Goal: Task Accomplishment & Management: Use online tool/utility

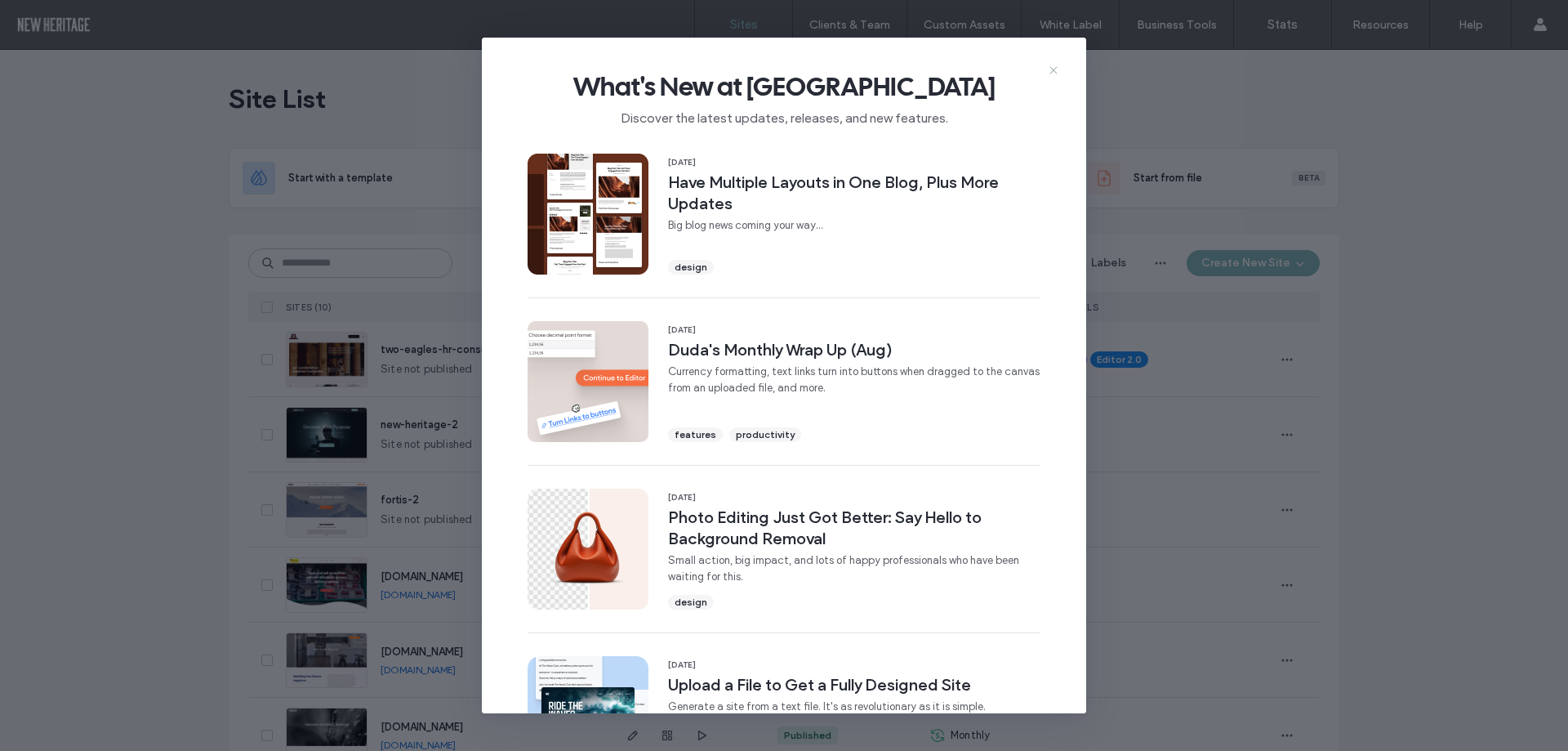
click at [1055, 72] on icon at bounding box center [1054, 71] width 13 height 13
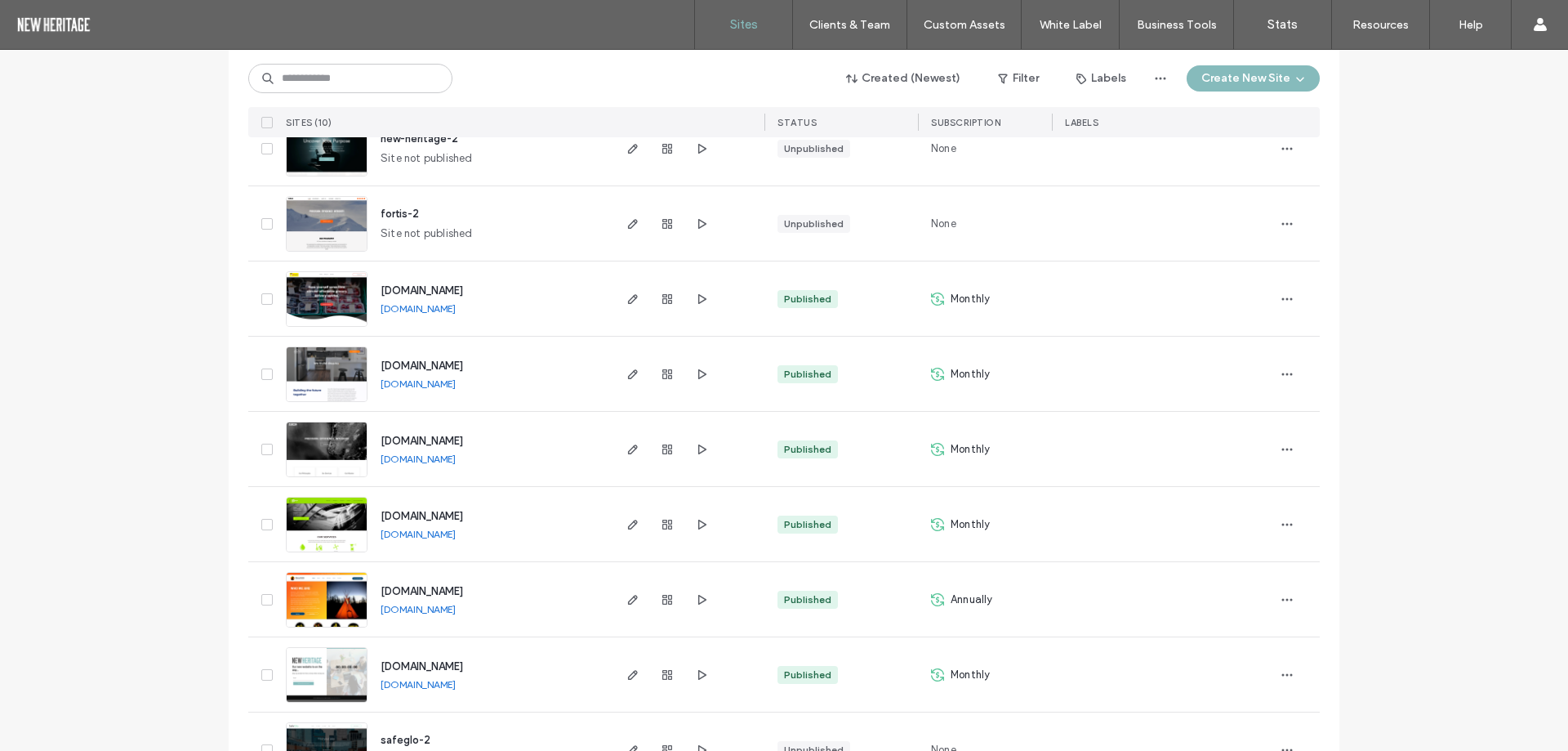
scroll to position [327, 0]
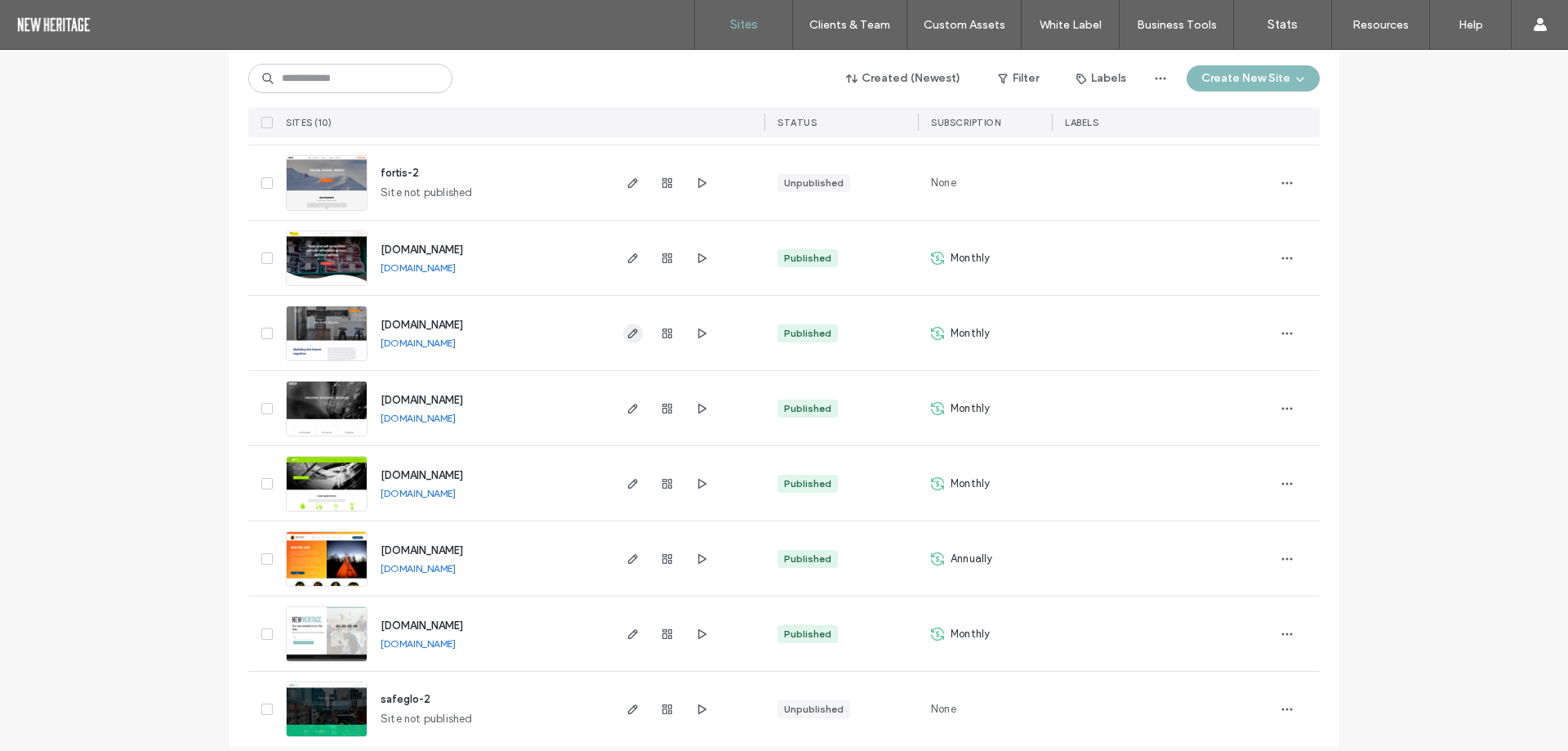
click at [631, 339] on icon "button" at bounding box center [633, 334] width 13 height 13
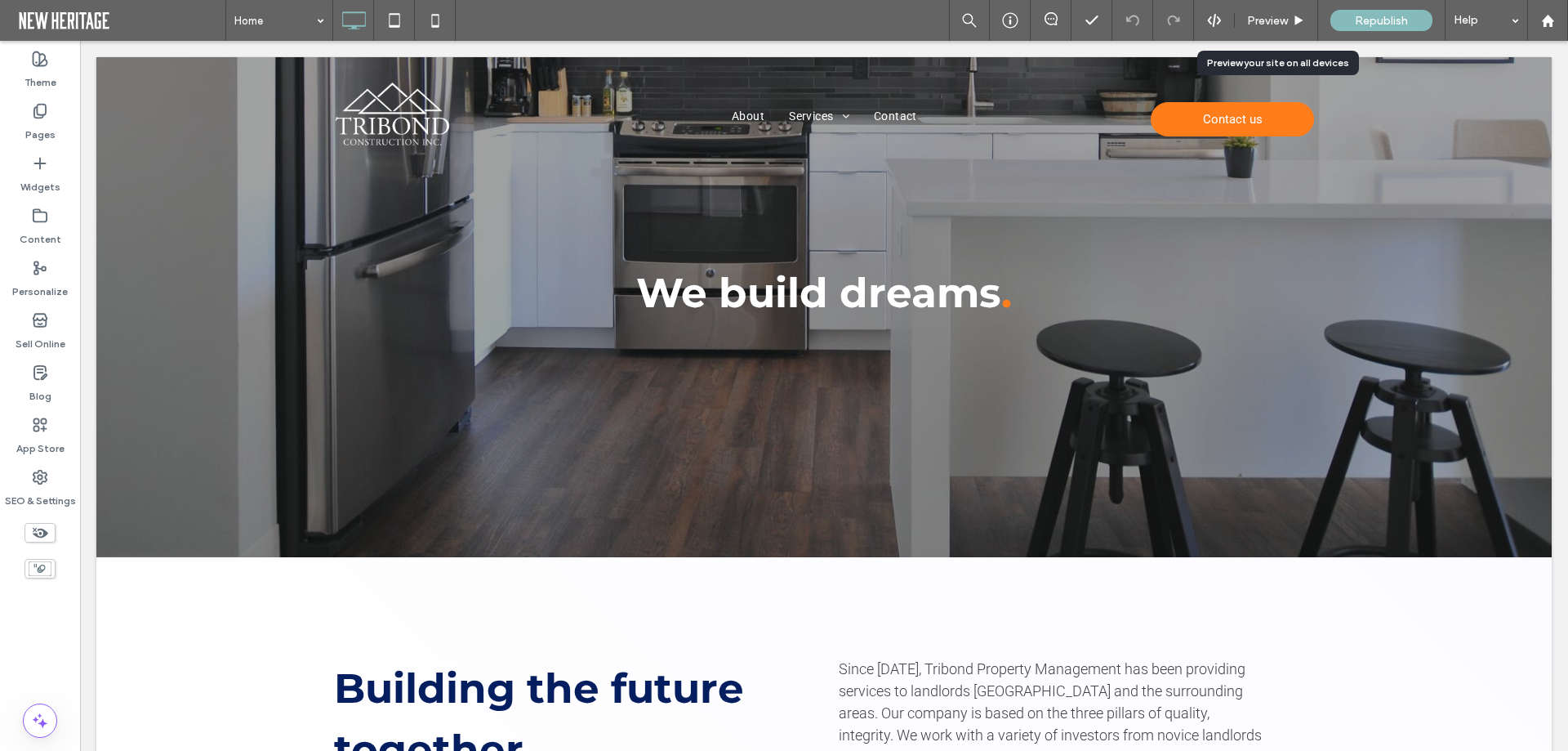
click at [1272, 23] on span "Preview" at bounding box center [1267, 21] width 40 height 14
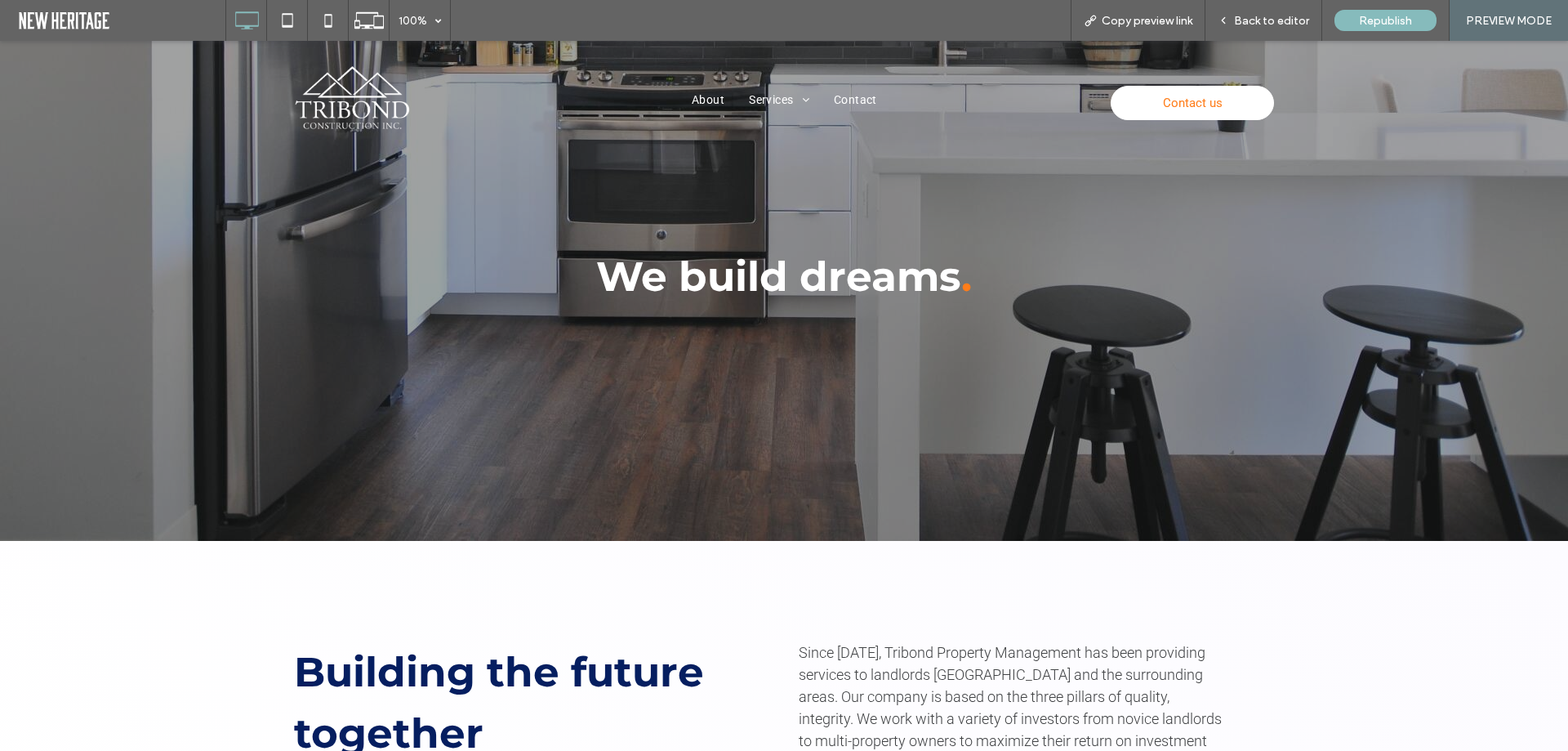
click at [1212, 95] on span "Contact us" at bounding box center [1192, 103] width 59 height 31
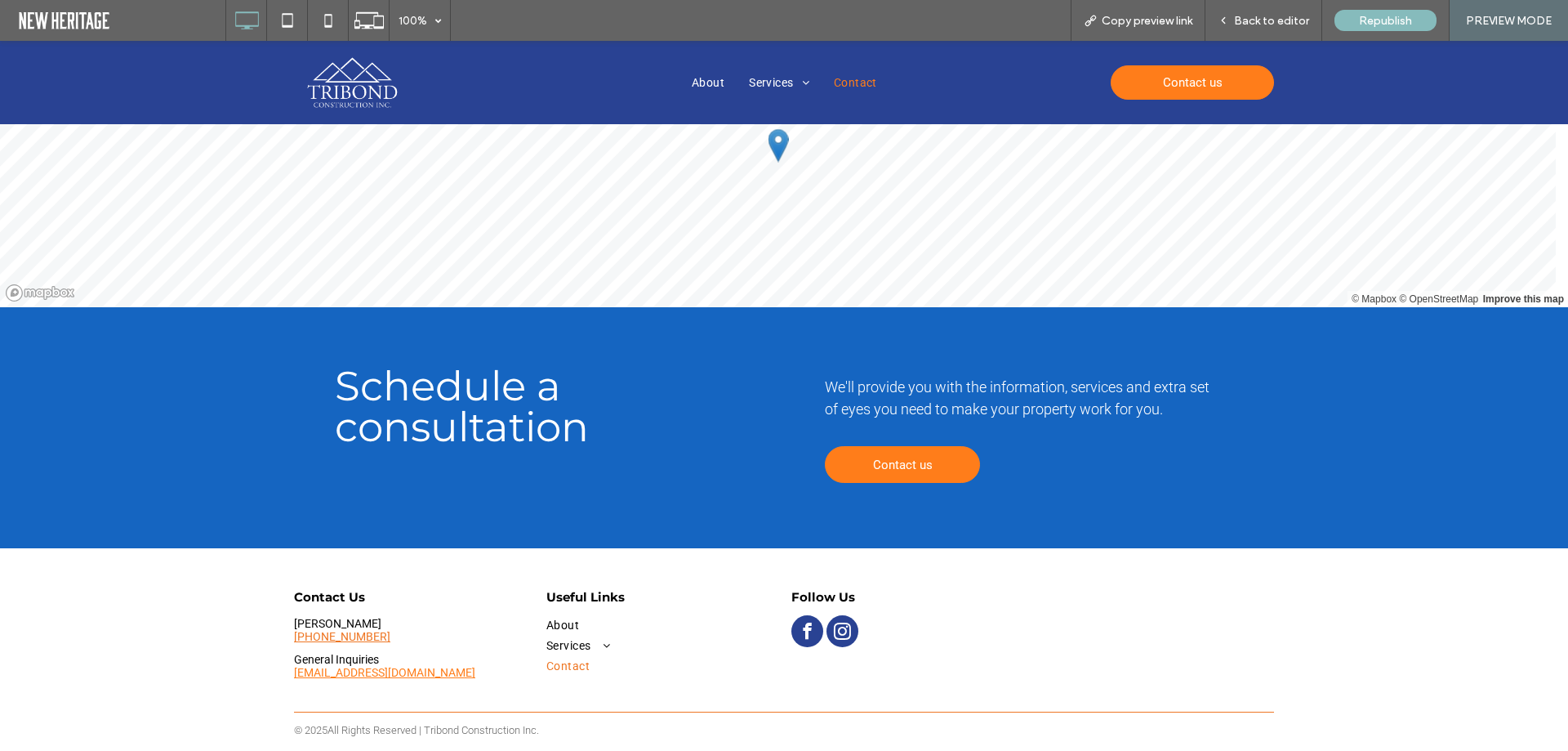
scroll to position [995, 0]
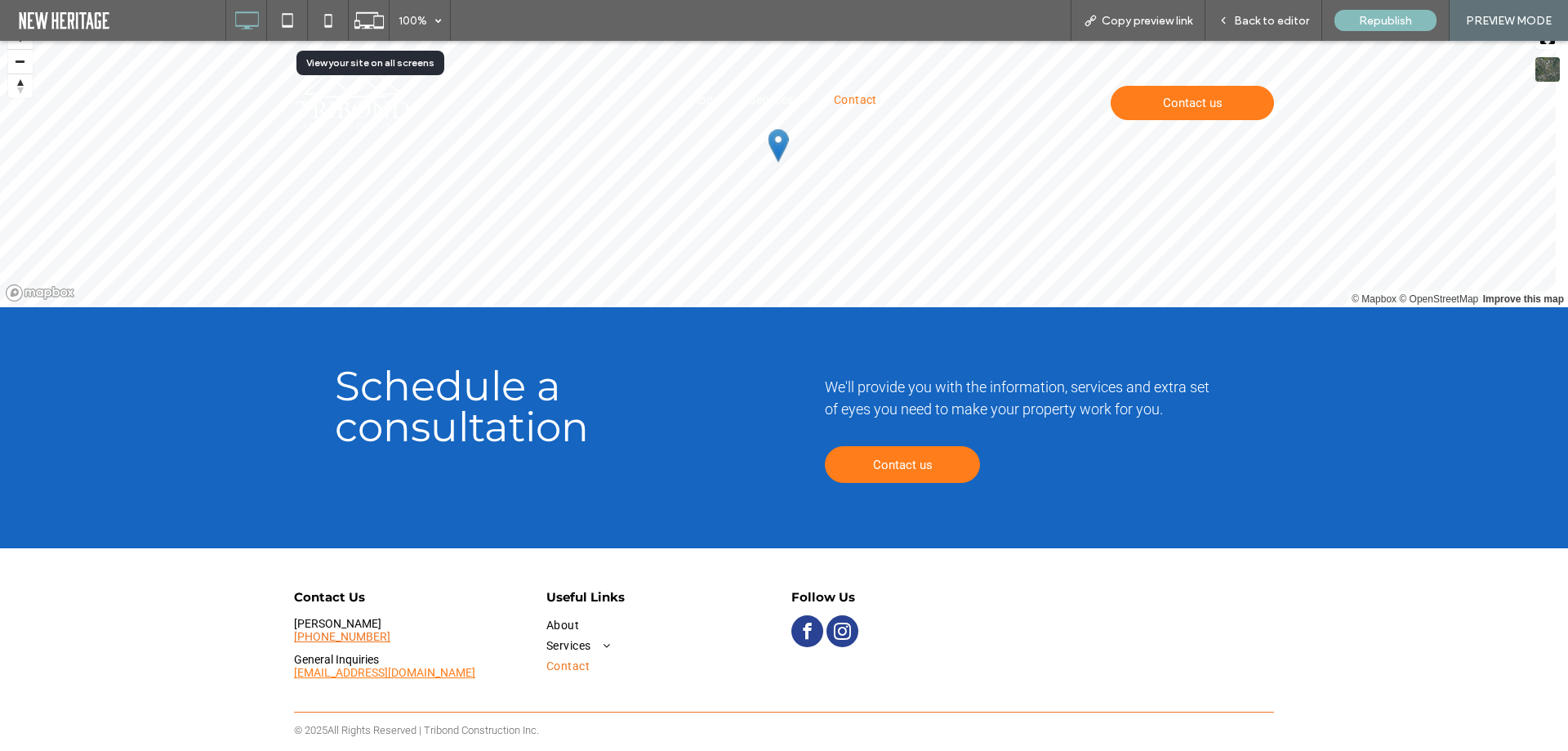
click at [350, 15] on div at bounding box center [368, 20] width 40 height 31
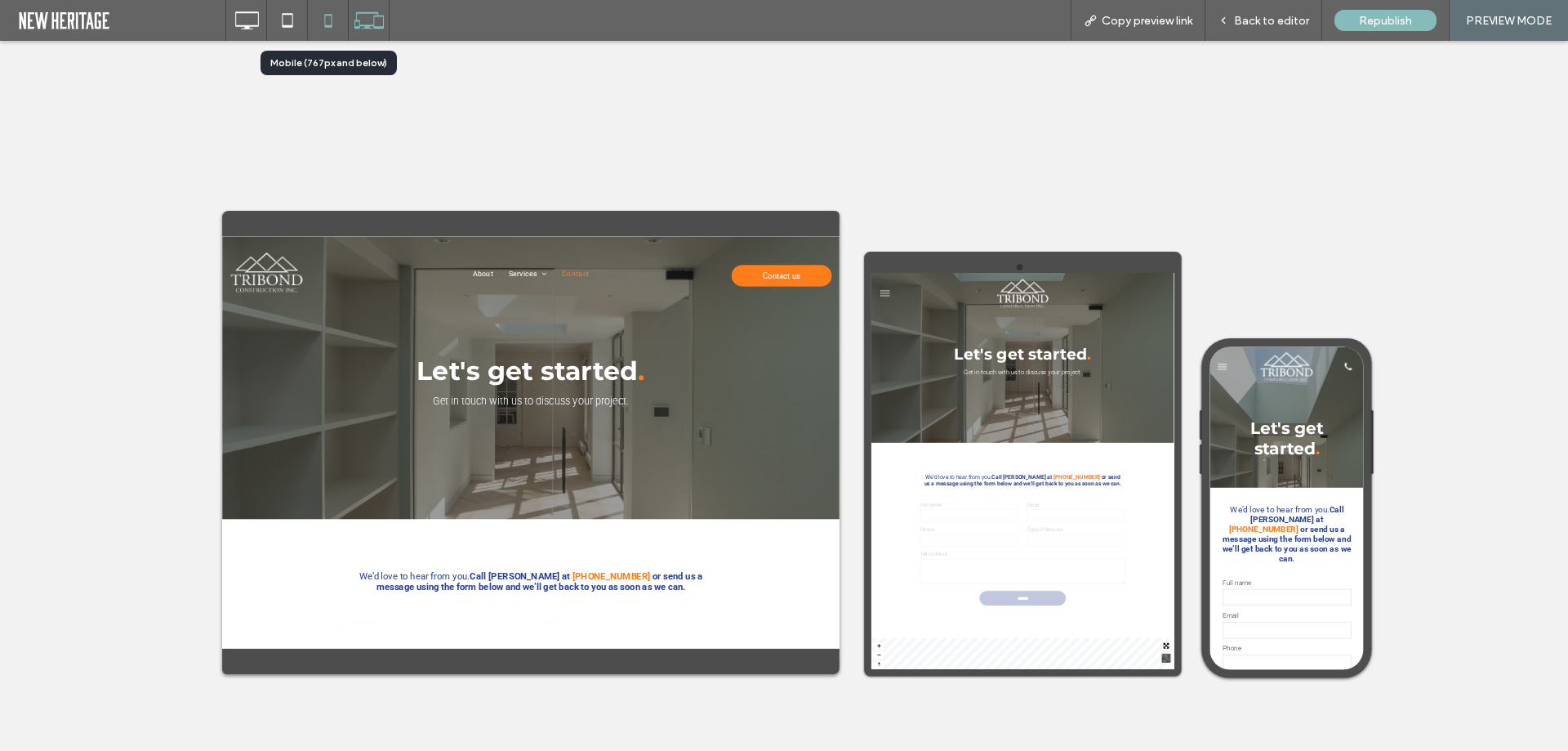
scroll to position [0, 0]
click at [331, 24] on icon at bounding box center [328, 20] width 33 height 33
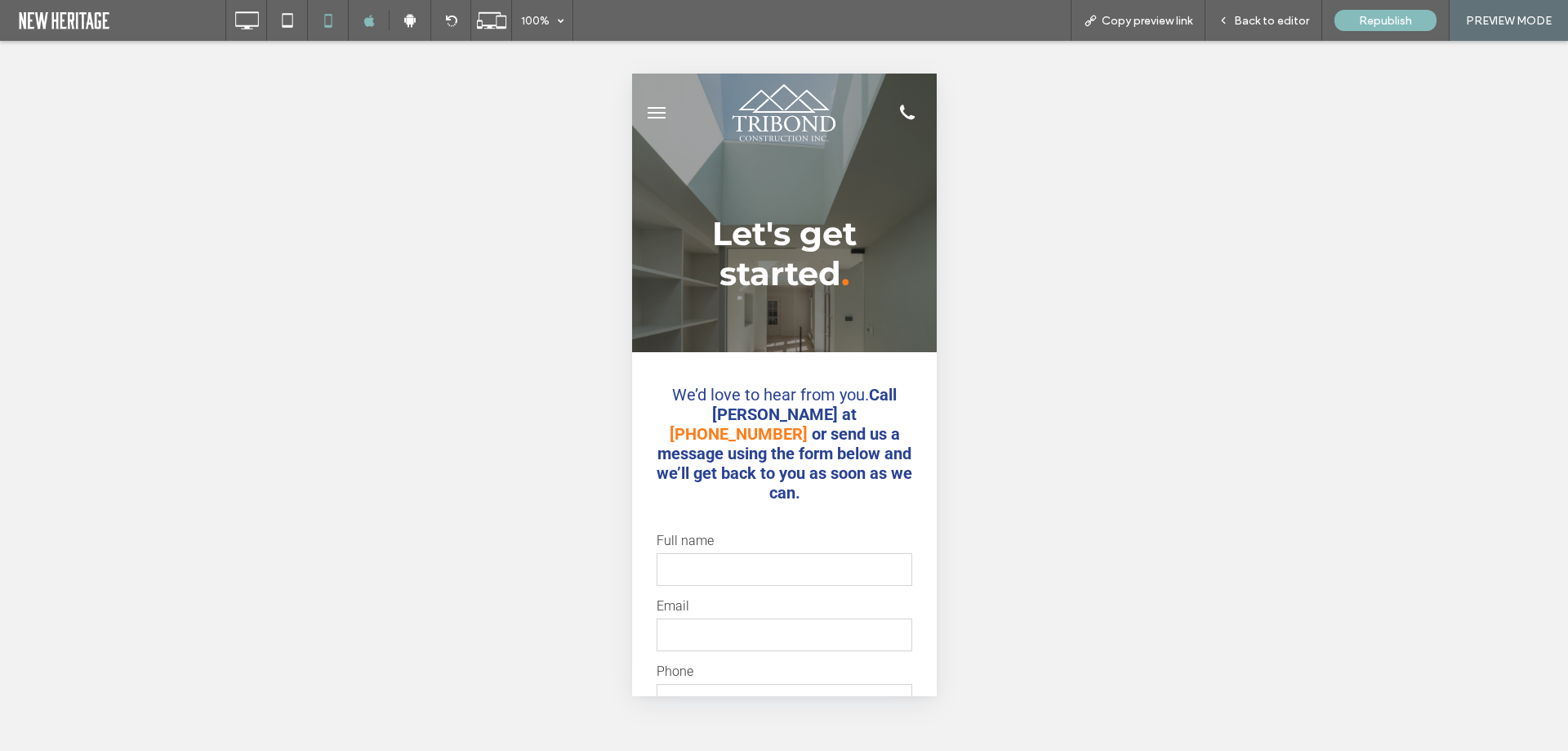
click at [895, 109] on icon at bounding box center [907, 112] width 24 height 32
click at [1106, 297] on div "Unhide? Yes Unhide? Yes Unhide? Yes Unhide? Yes Unhide? Yes Unhide? Yes" at bounding box center [784, 396] width 1568 height 710
click at [1266, 27] on div "Back to editor" at bounding box center [1264, 20] width 117 height 41
click at [1259, 24] on span "Back to editor" at bounding box center [1272, 21] width 75 height 14
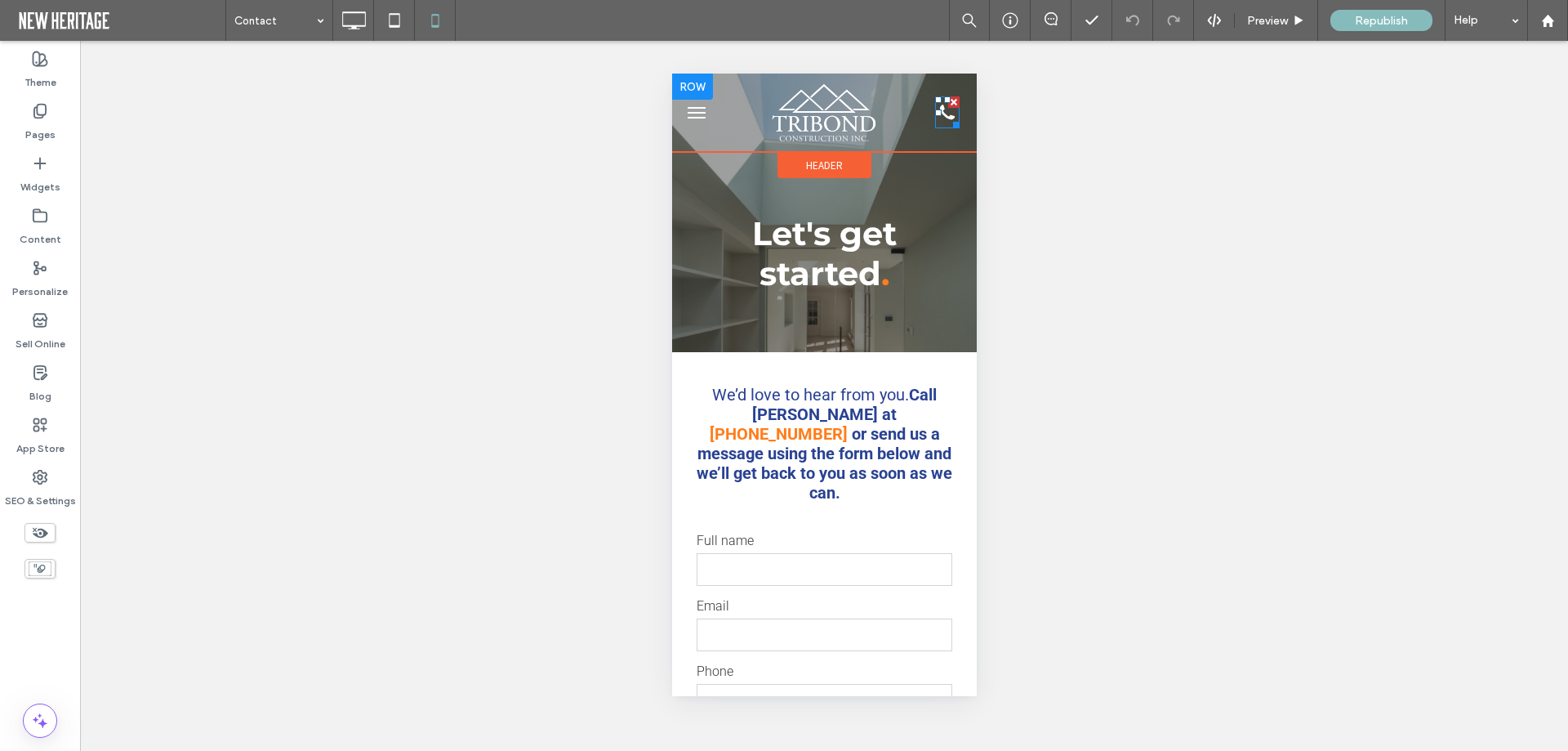
click at [946, 118] on div at bounding box center [952, 122] width 12 height 12
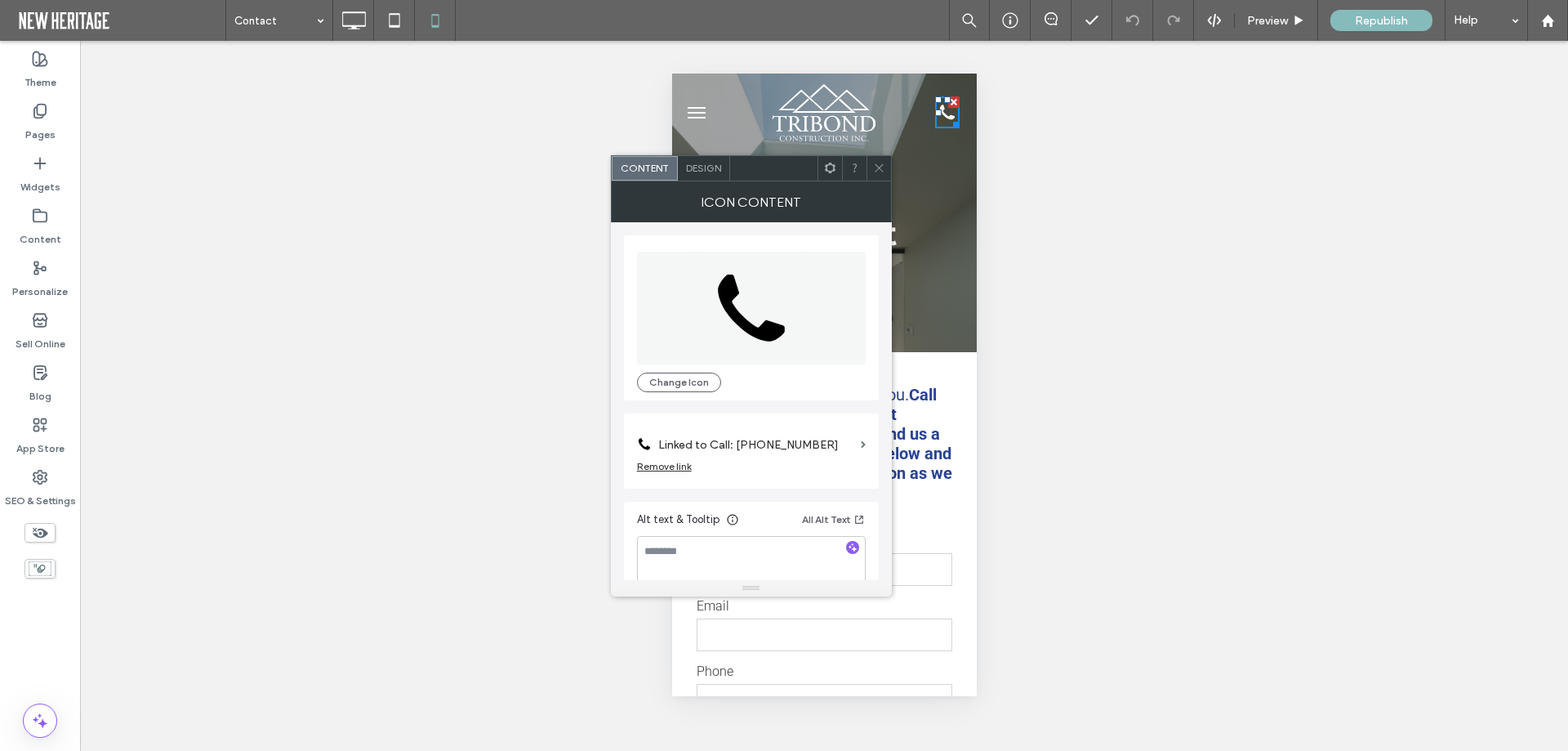
click at [794, 450] on label "Linked to Call: [PHONE_NUMBER]" at bounding box center [756, 445] width 196 height 30
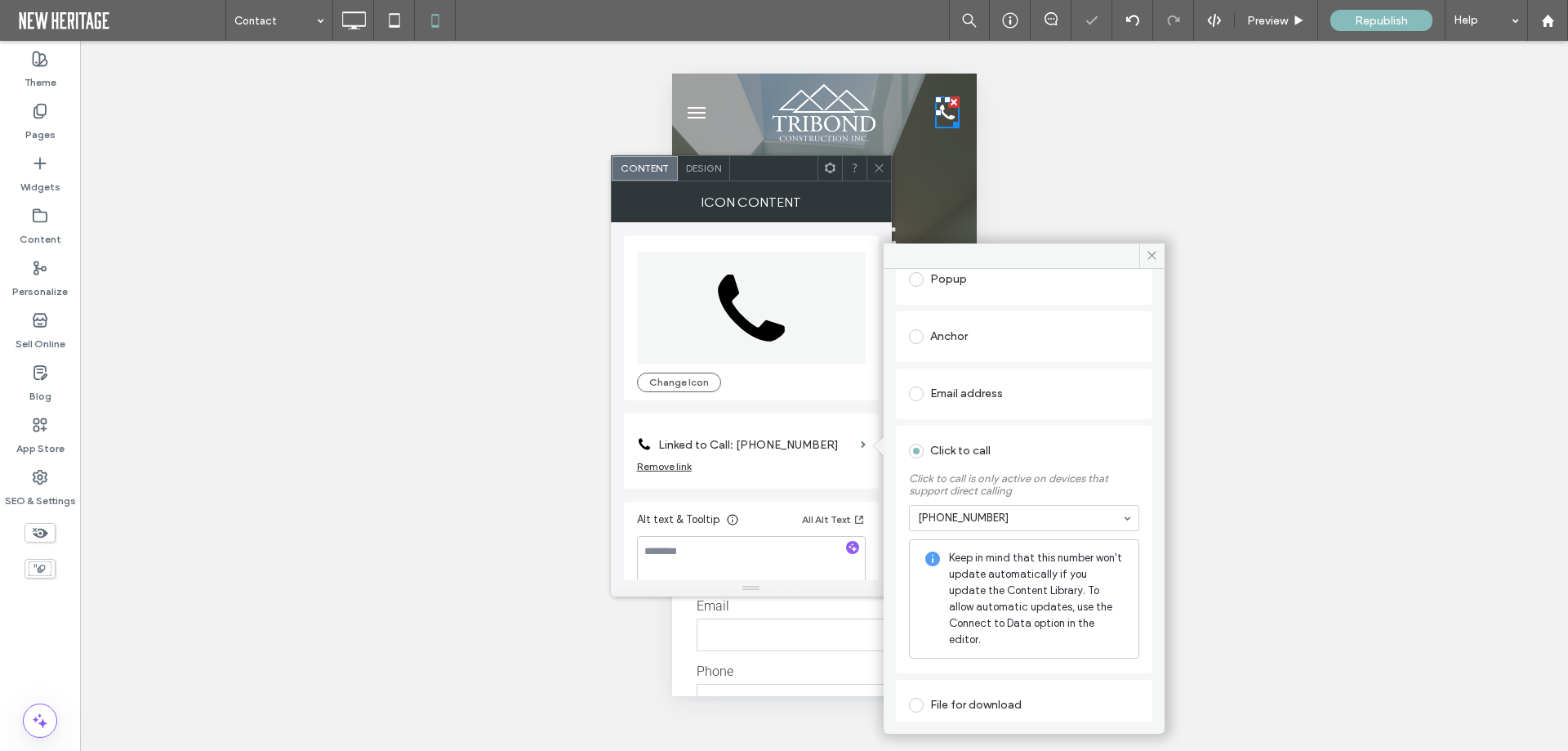
scroll to position [253, 0]
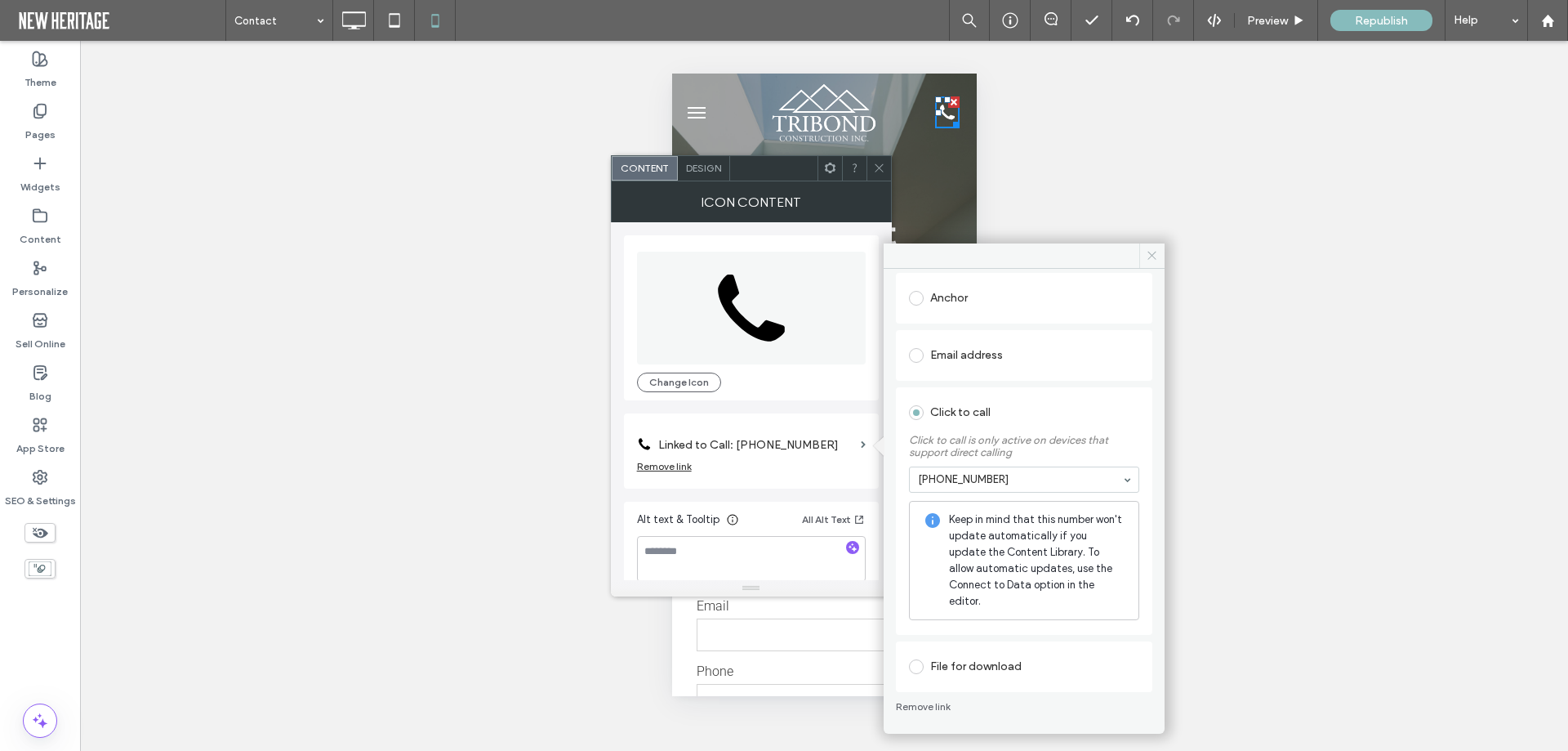
click at [1156, 258] on icon at bounding box center [1152, 255] width 12 height 12
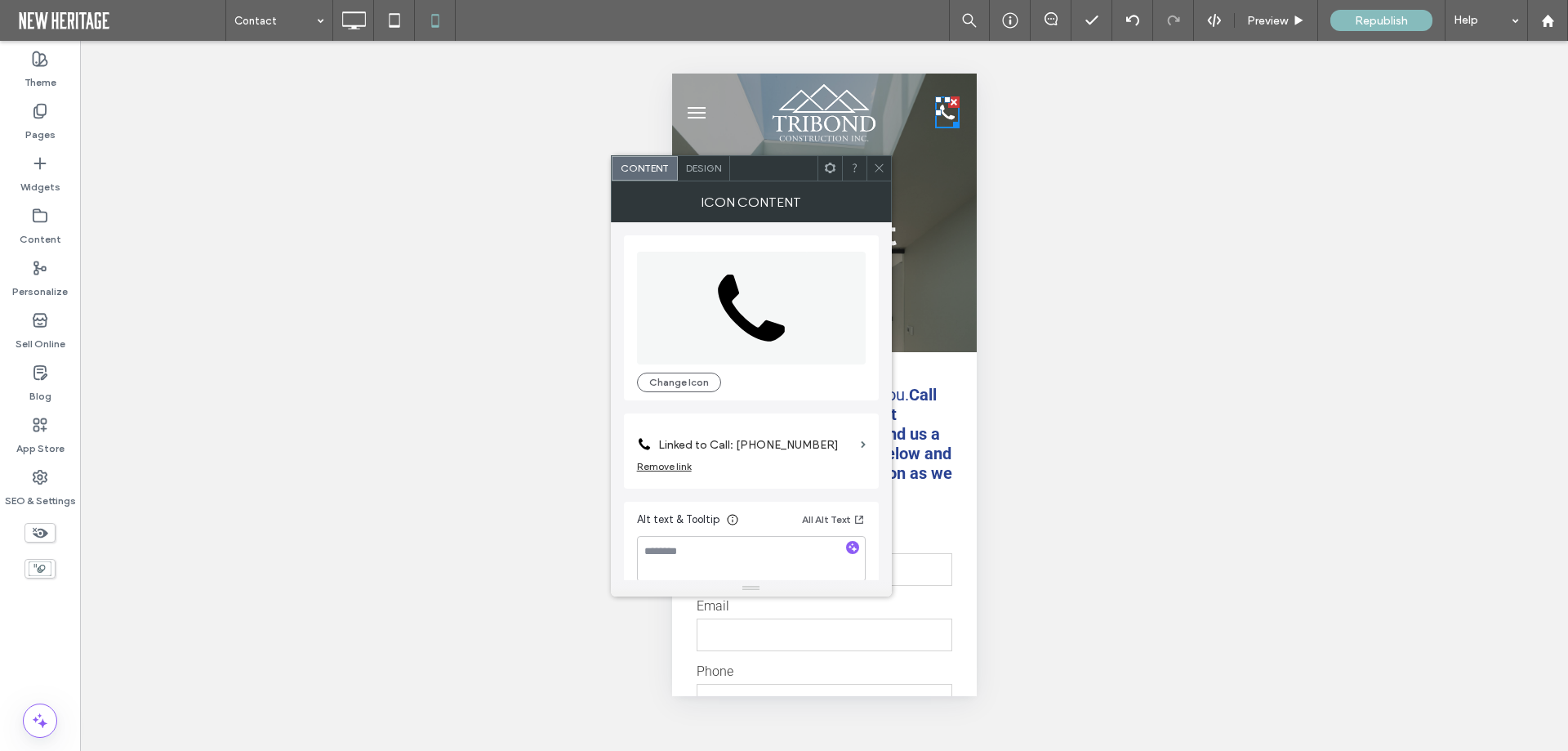
click at [879, 173] on icon at bounding box center [879, 168] width 12 height 12
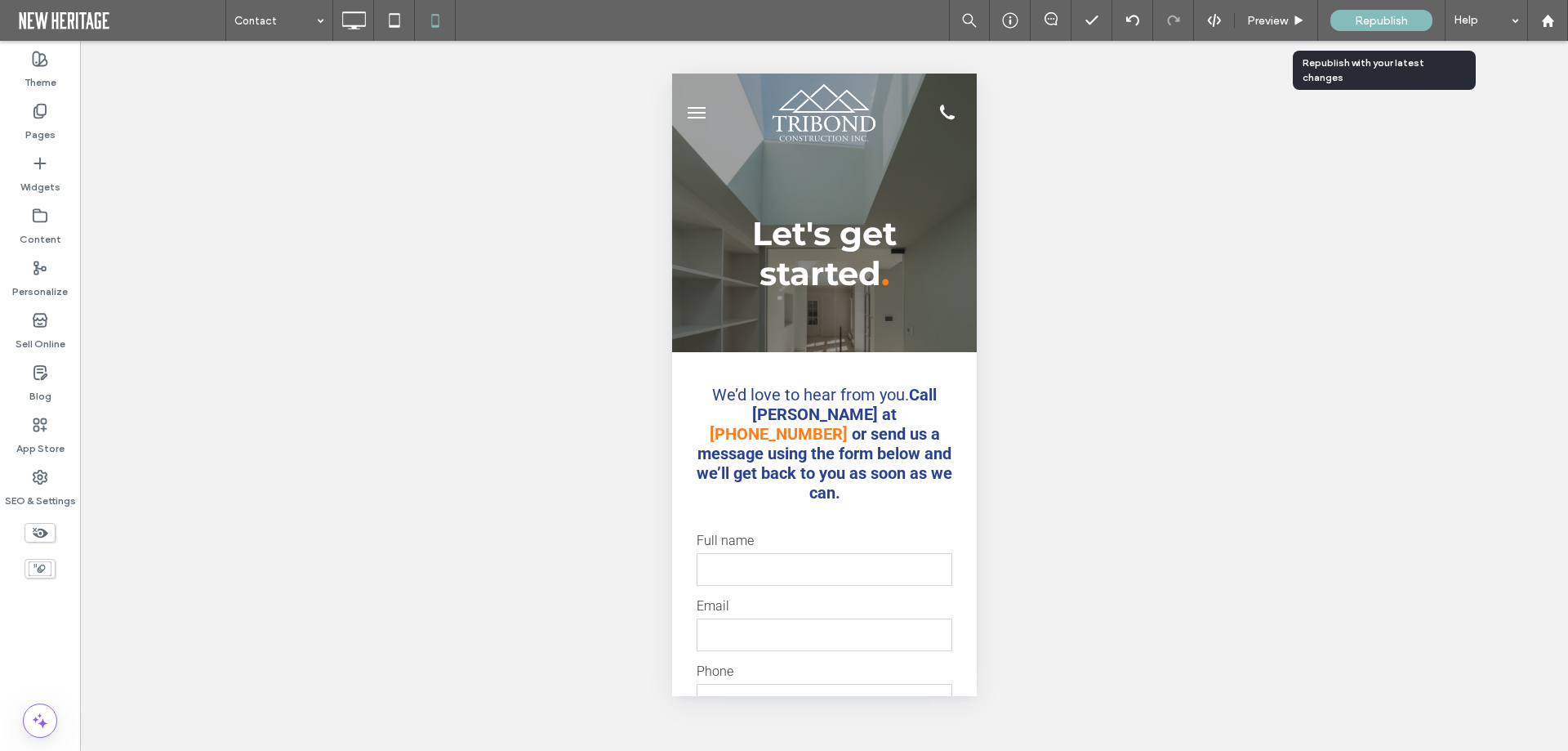
click at [1368, 17] on span "Republish" at bounding box center [1382, 21] width 53 height 14
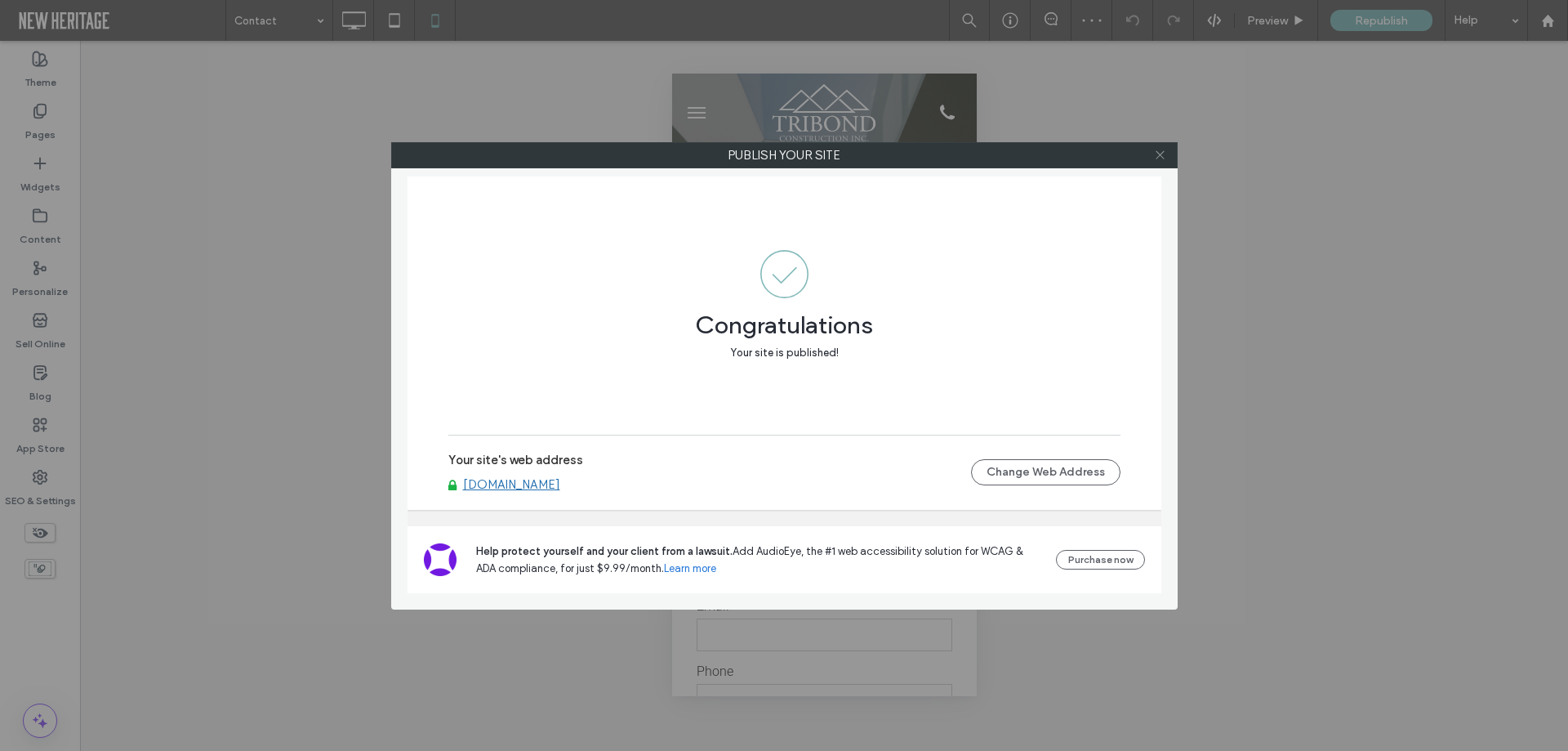
click at [1163, 155] on icon at bounding box center [1160, 155] width 12 height 12
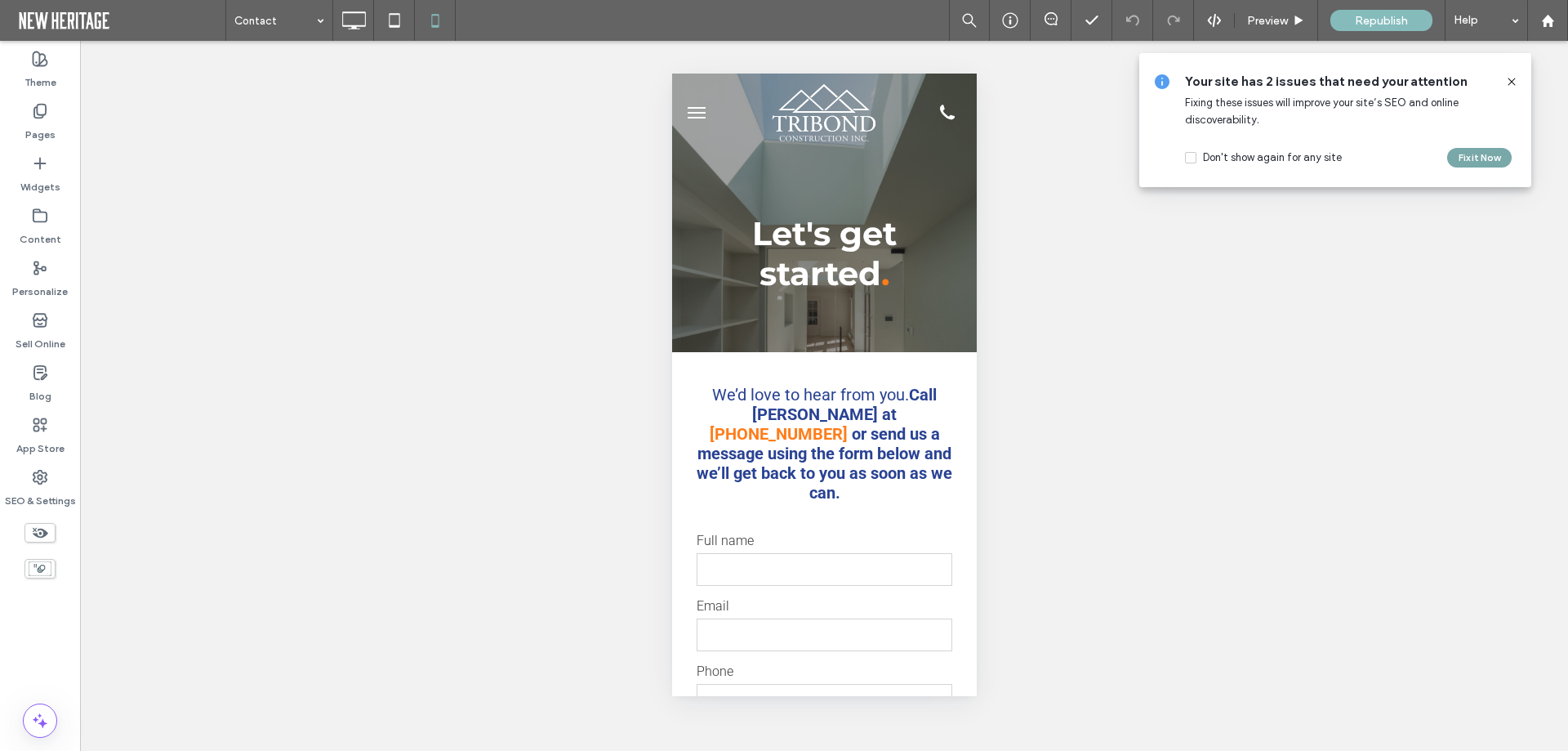
click at [1471, 159] on button "Fix it Now" at bounding box center [1479, 157] width 65 height 20
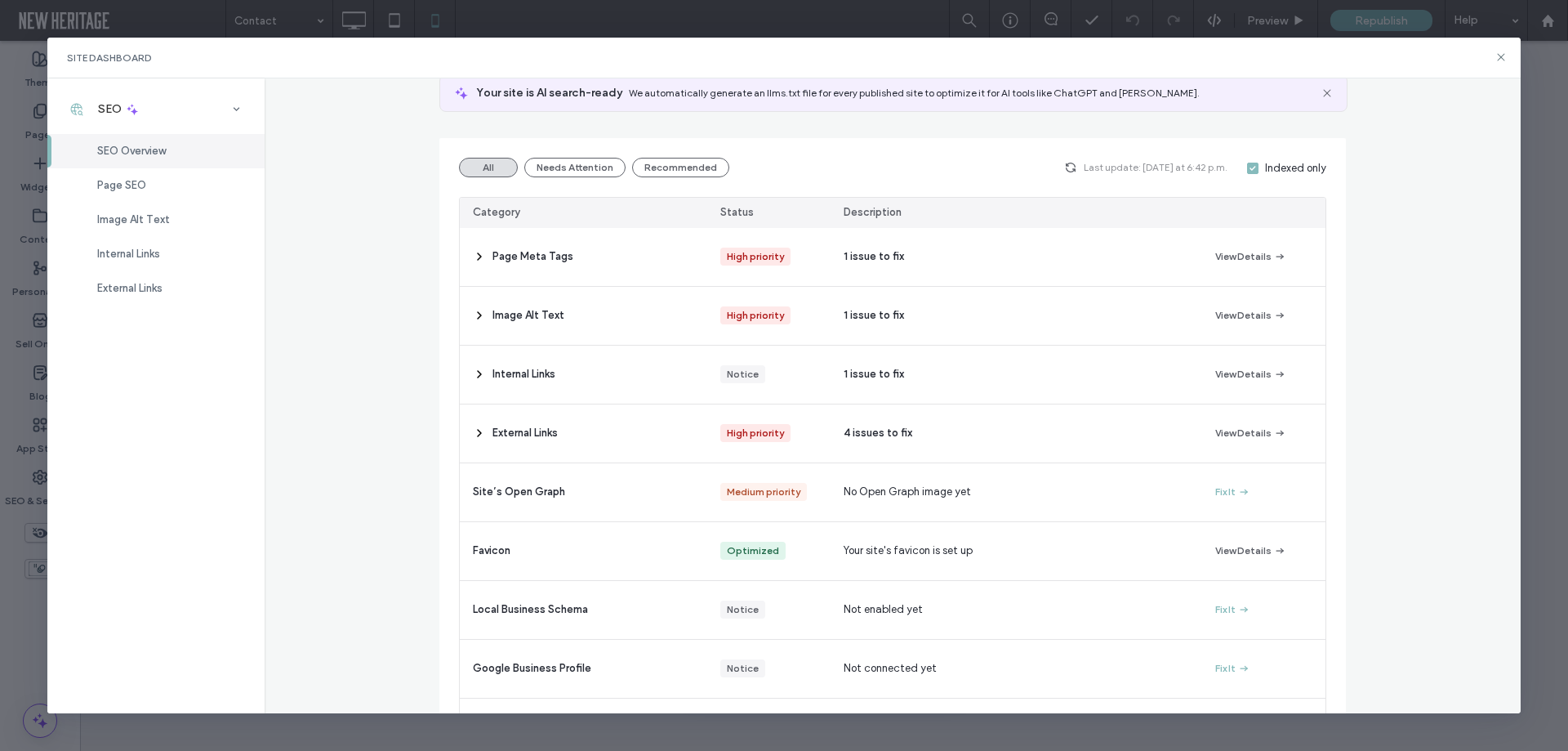
scroll to position [163, 0]
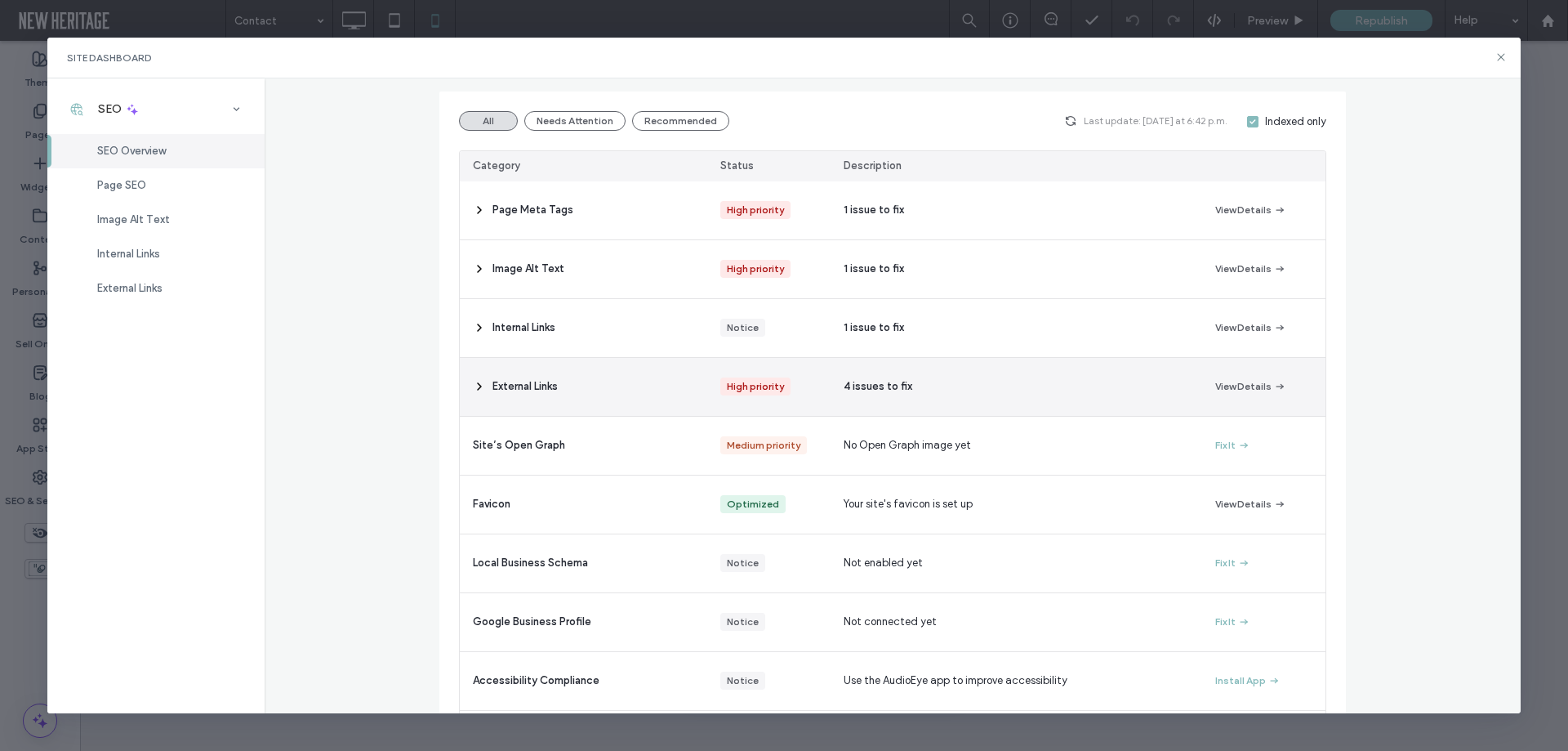
click at [521, 389] on span "External Links" at bounding box center [525, 386] width 65 height 16
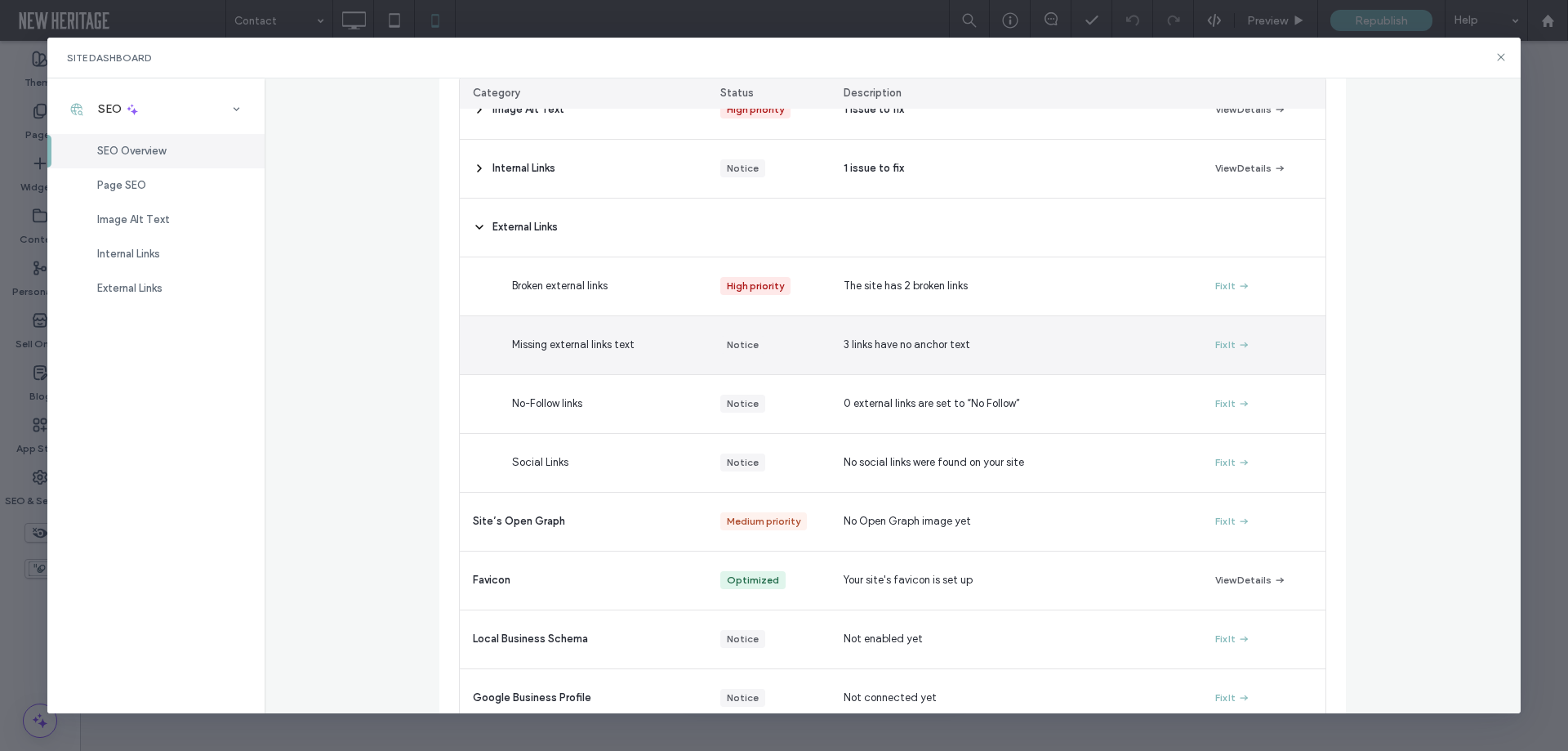
scroll to position [327, 0]
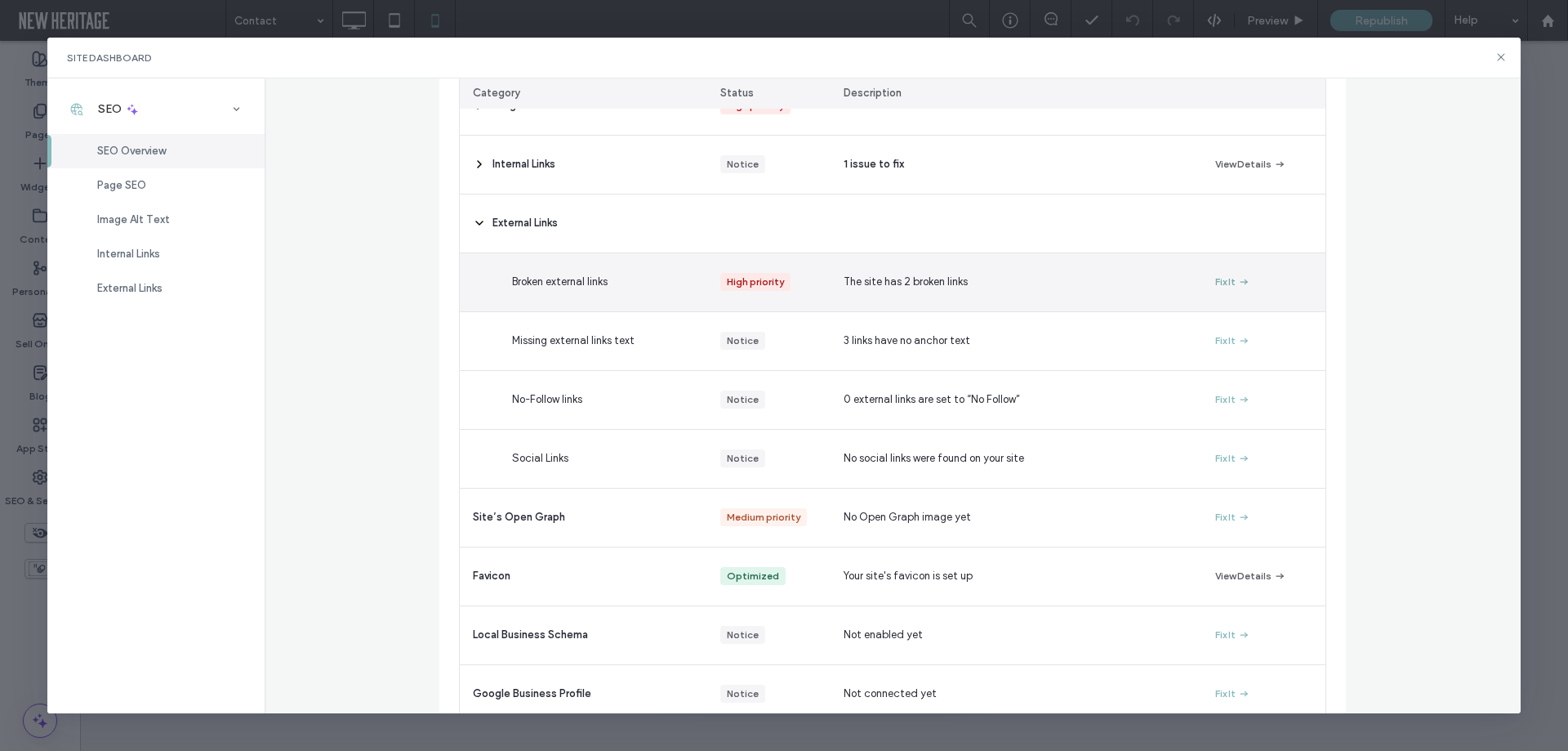
click at [1220, 286] on button "Fix It" at bounding box center [1233, 282] width 35 height 20
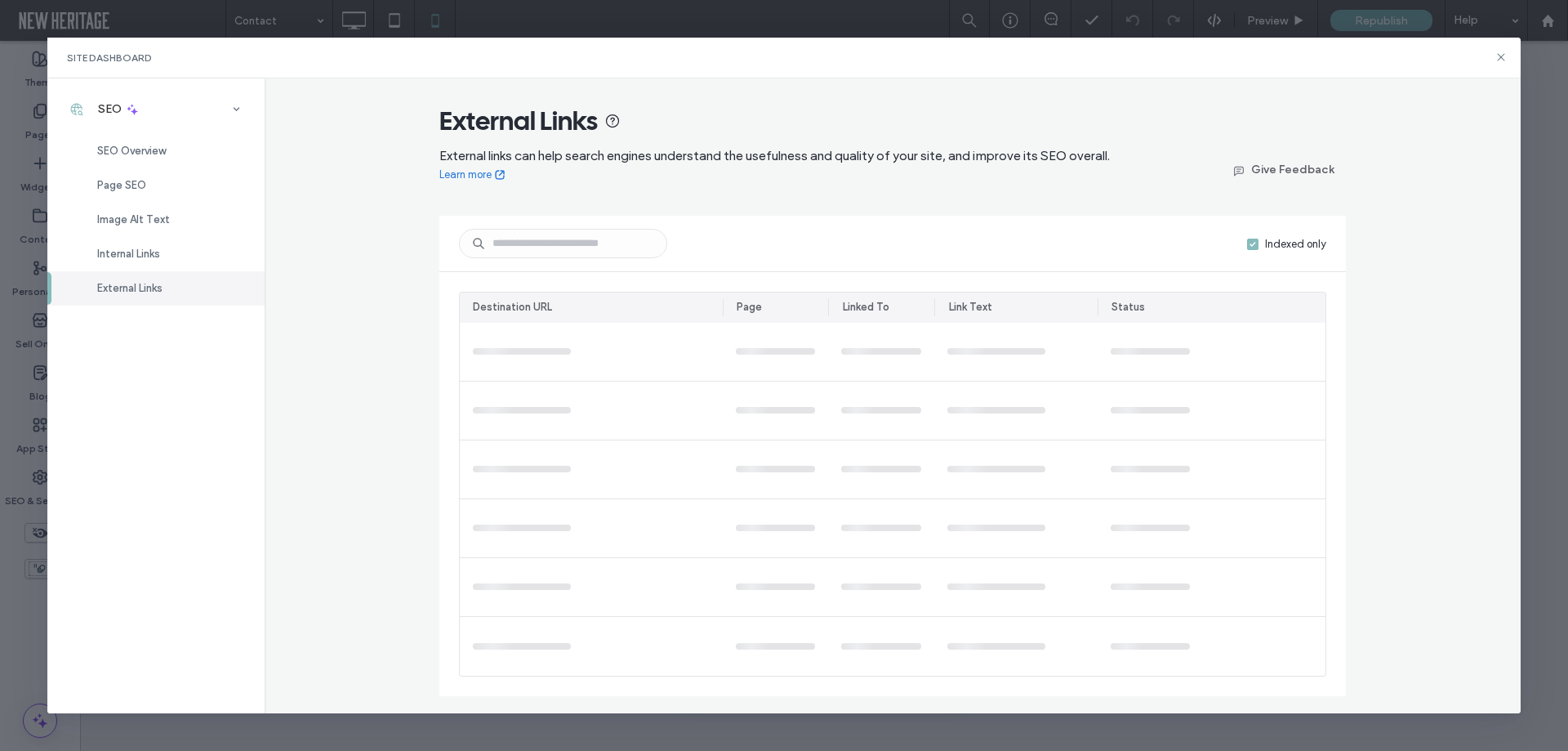
scroll to position [0, 0]
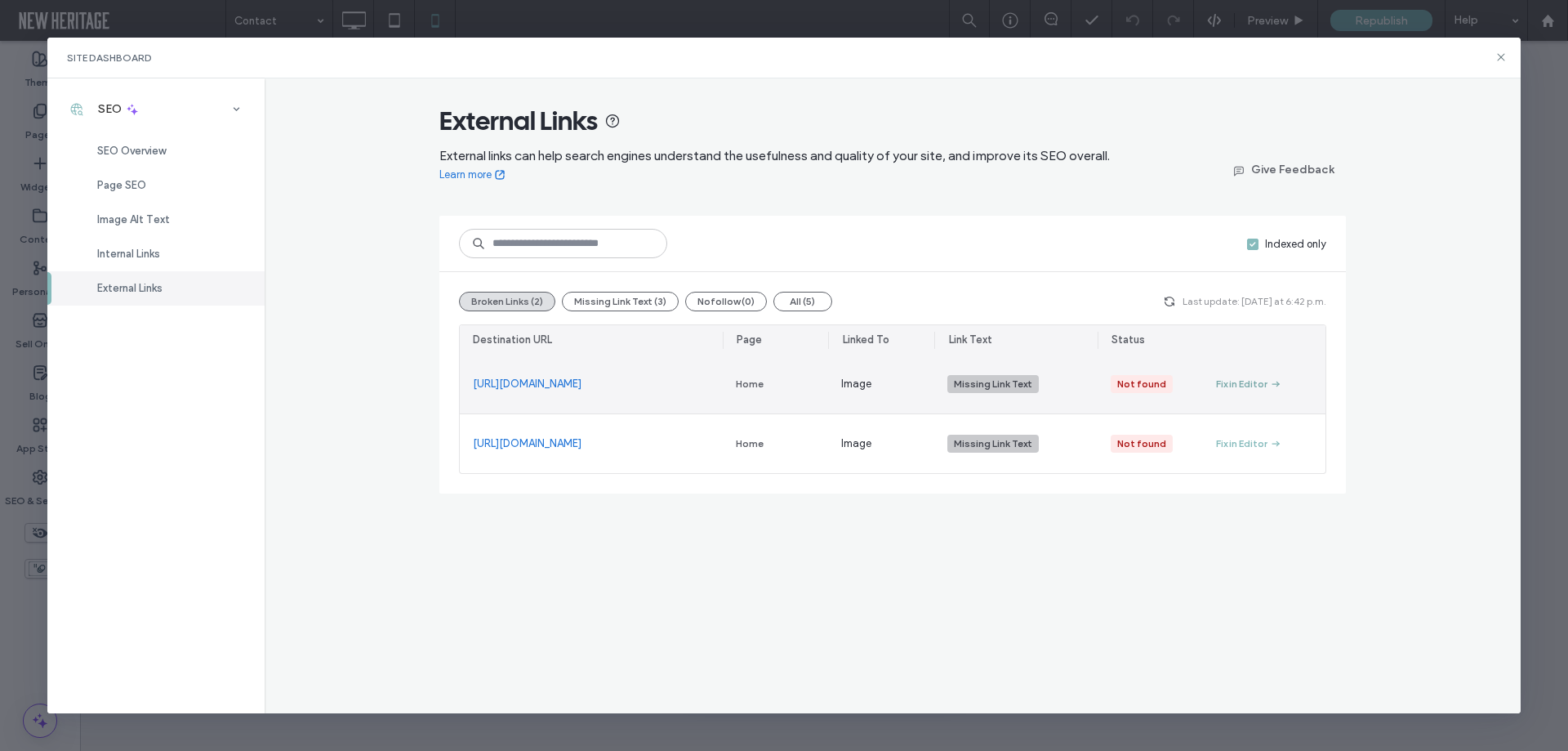
click at [1247, 384] on div "Fix in Editor" at bounding box center [1242, 384] width 52 height 15
